Goal: Information Seeking & Learning: Learn about a topic

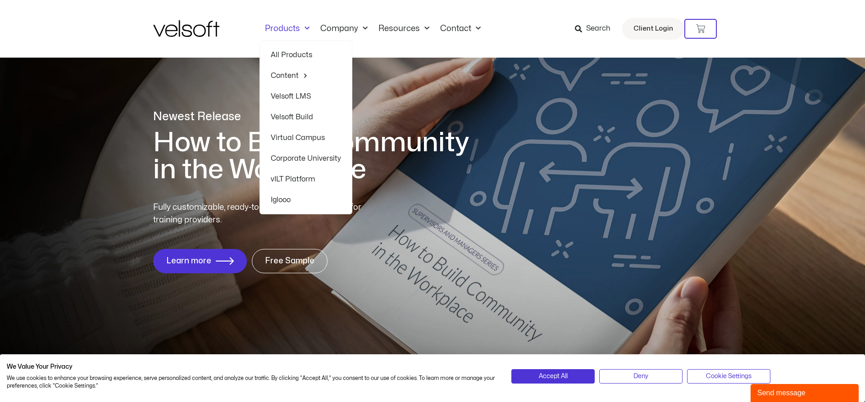
click at [290, 96] on link "Velsoft LMS" at bounding box center [306, 96] width 70 height 21
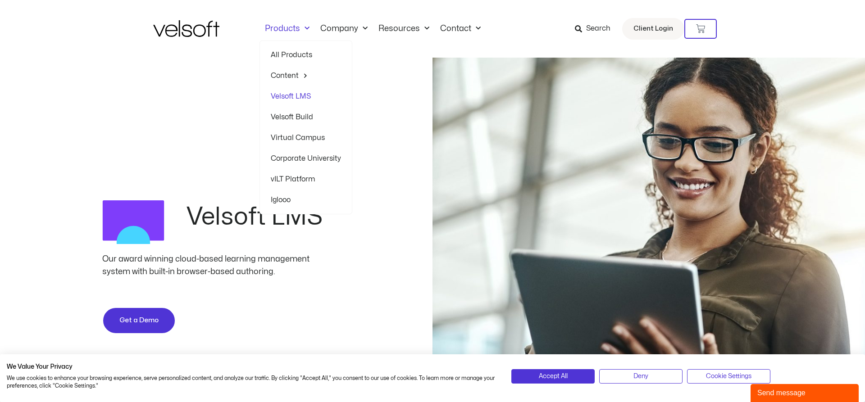
click at [286, 139] on link "Virtual Campus" at bounding box center [306, 138] width 70 height 21
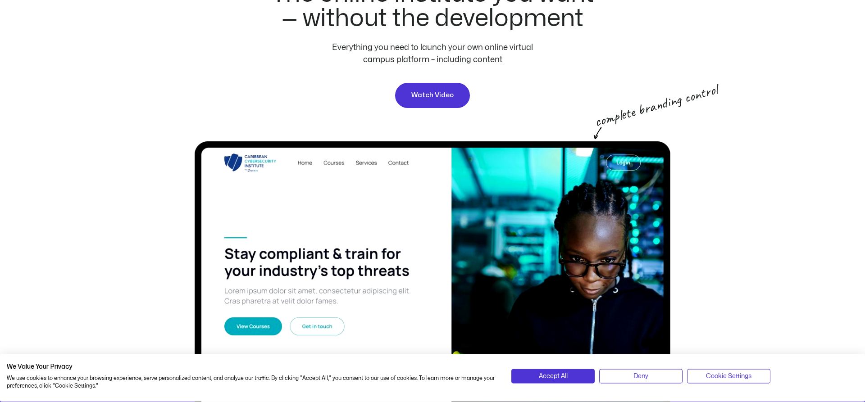
scroll to position [46, 0]
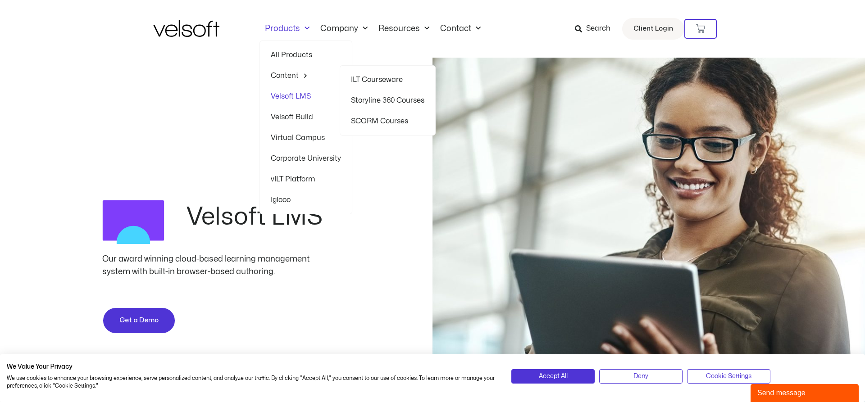
click at [374, 79] on link "ILT Courseware" at bounding box center [387, 79] width 73 height 21
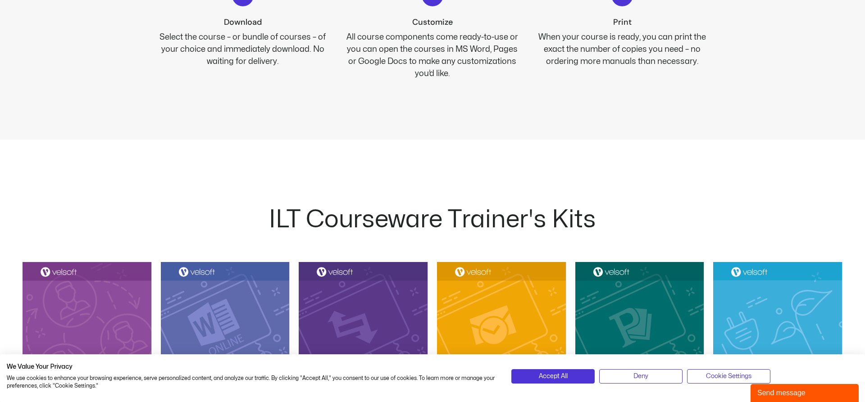
scroll to position [689, 0]
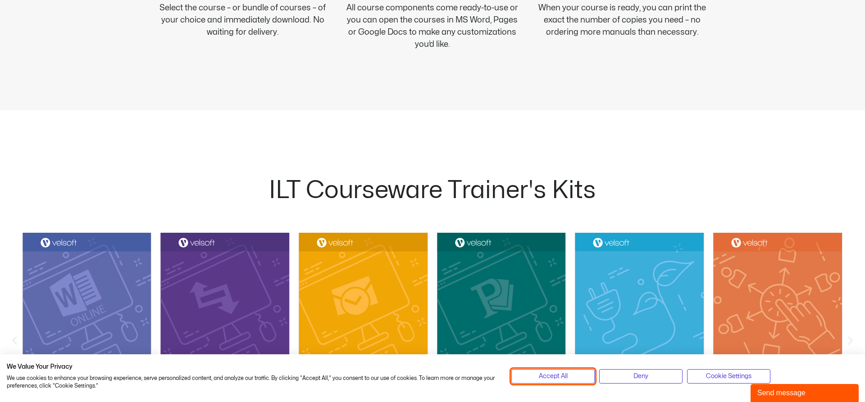
click at [562, 378] on span "Accept All" at bounding box center [553, 377] width 29 height 10
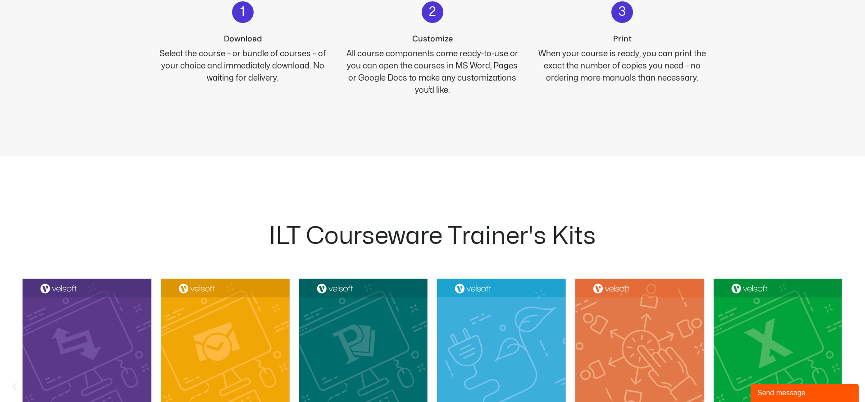
scroll to position [552, 0]
